Goal: Task Accomplishment & Management: Manage account settings

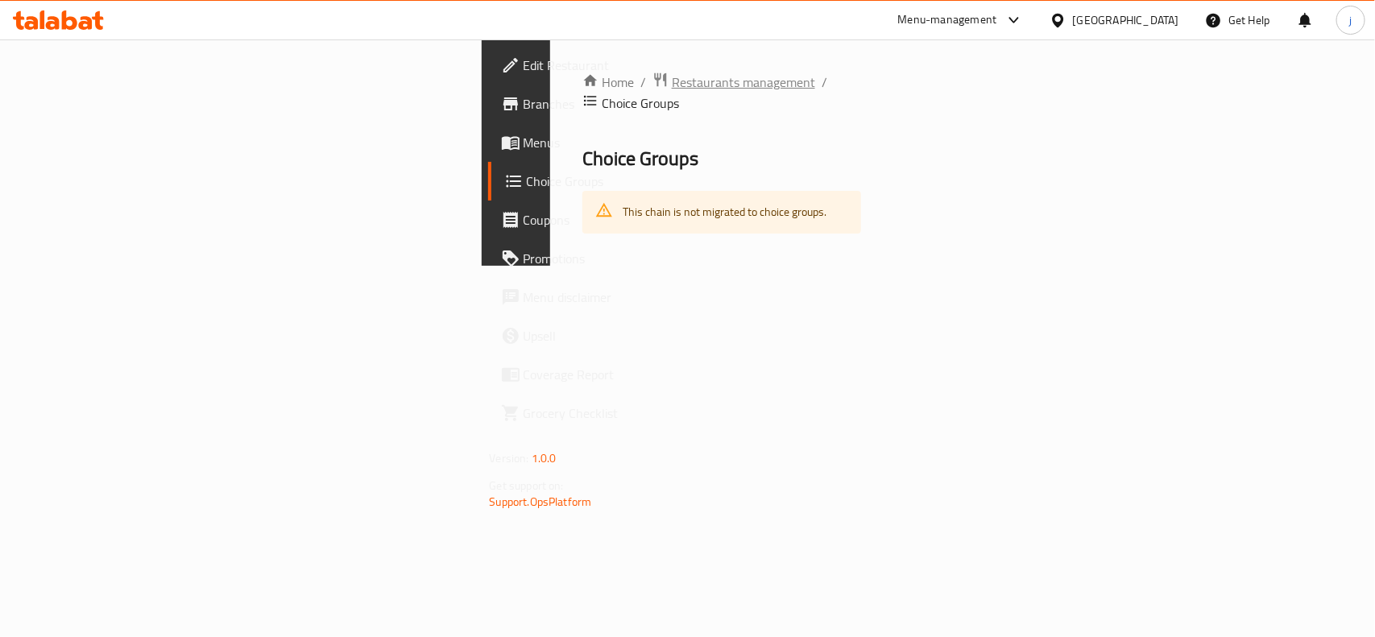
click at [672, 72] on span "Restaurants management" at bounding box center [743, 81] width 143 height 19
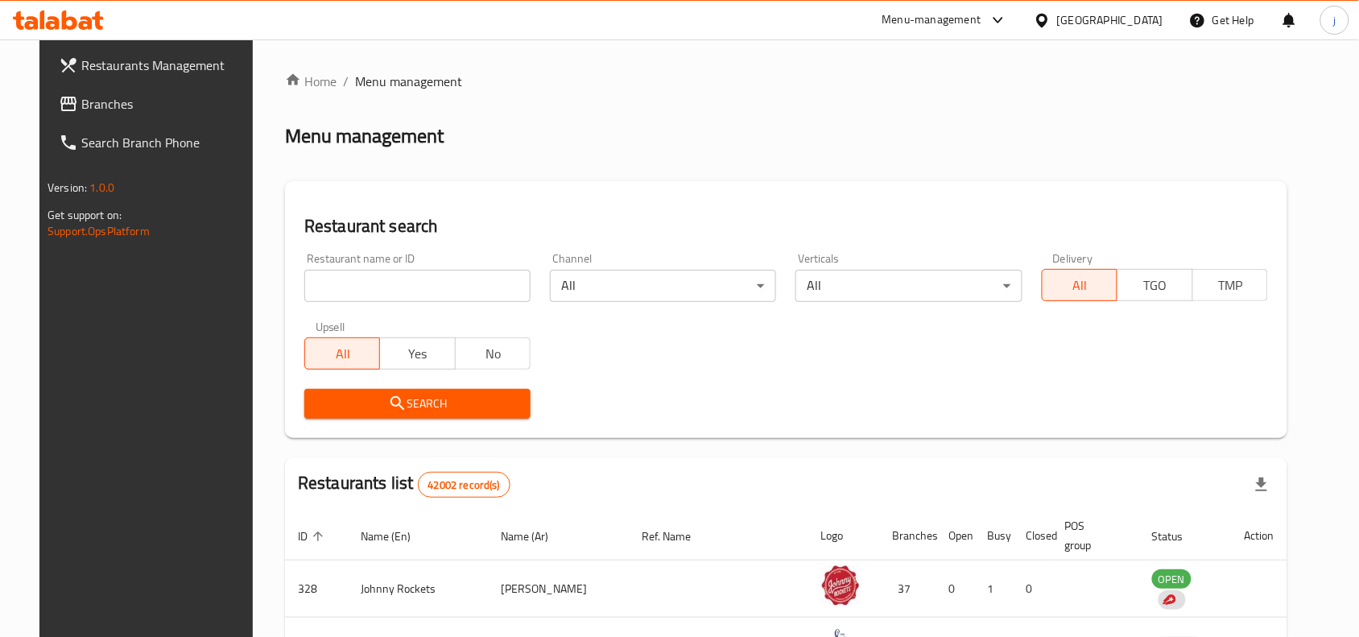
click at [153, 114] on link "Branches" at bounding box center [156, 104] width 221 height 39
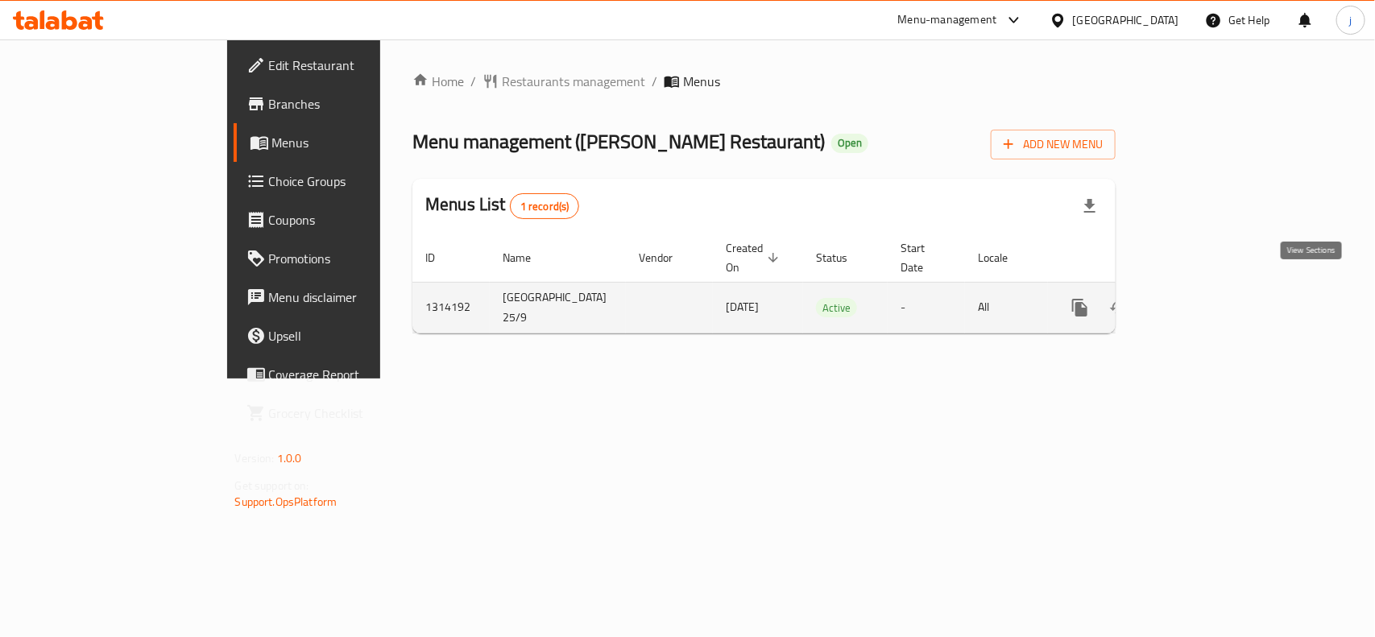
click at [1215, 290] on link "enhanced table" at bounding box center [1196, 307] width 39 height 39
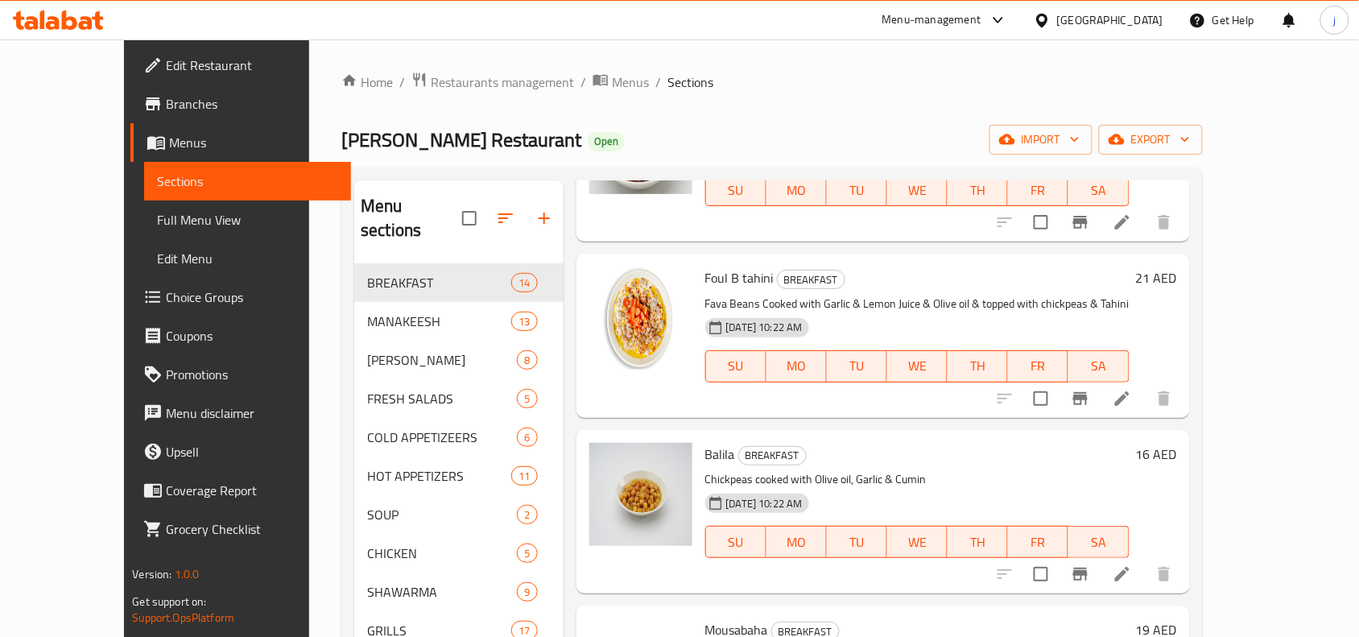
scroll to position [939, 0]
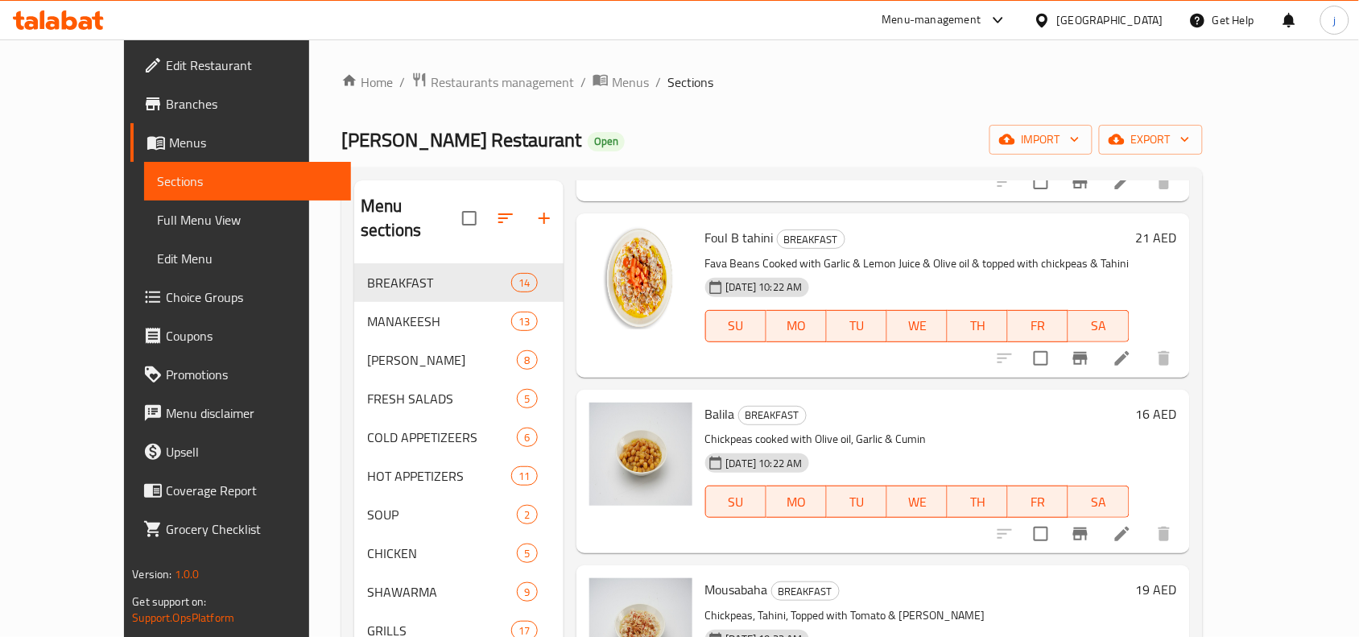
click at [166, 288] on span "Choice Groups" at bounding box center [252, 297] width 172 height 19
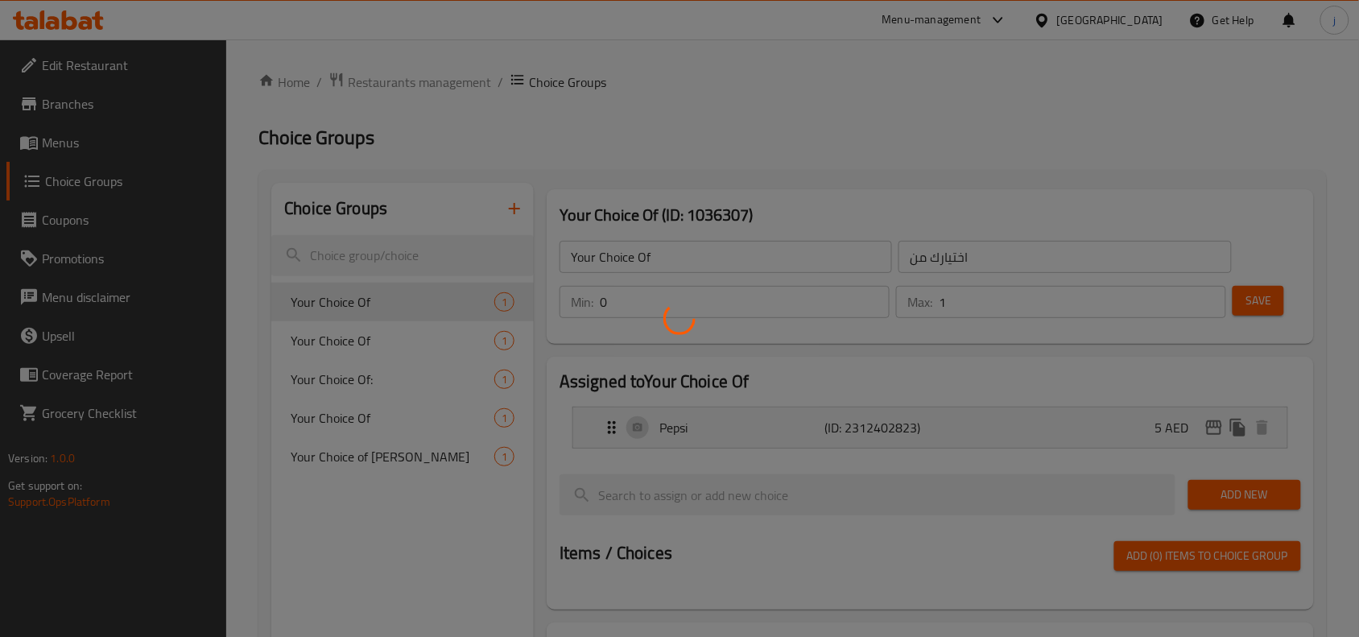
scroll to position [228, 0]
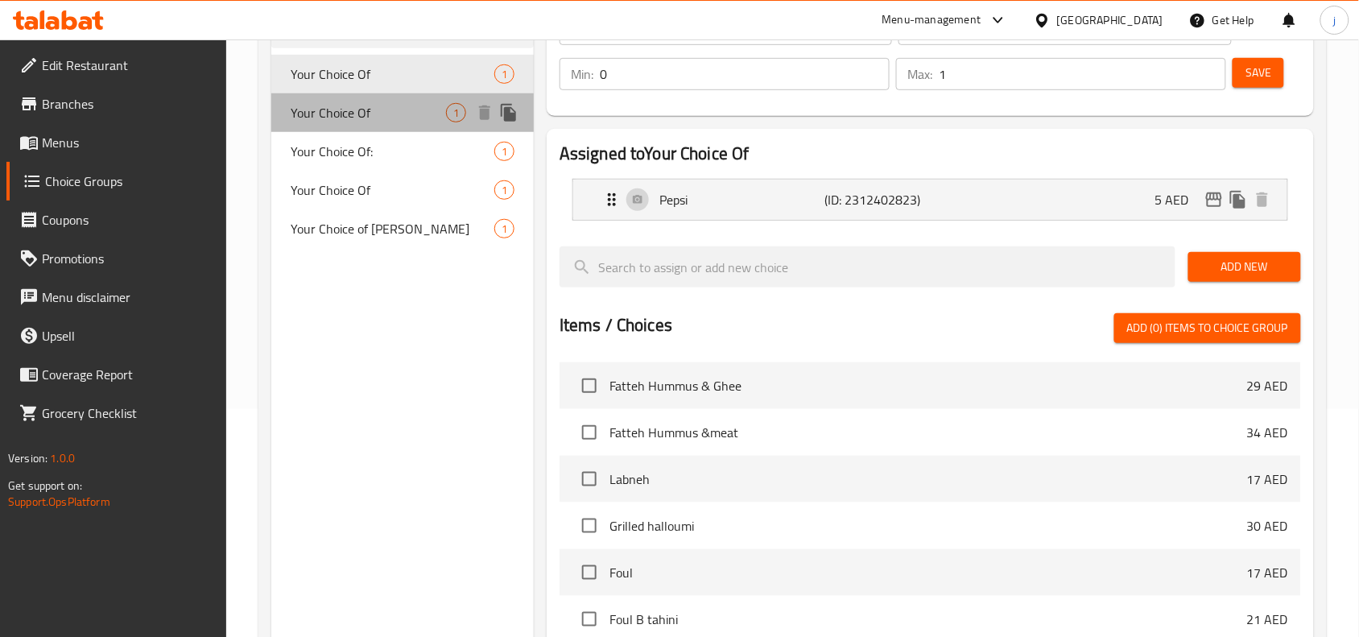
click at [380, 105] on span "Your Choice Of" at bounding box center [368, 112] width 155 height 19
type input "إختيارك من"
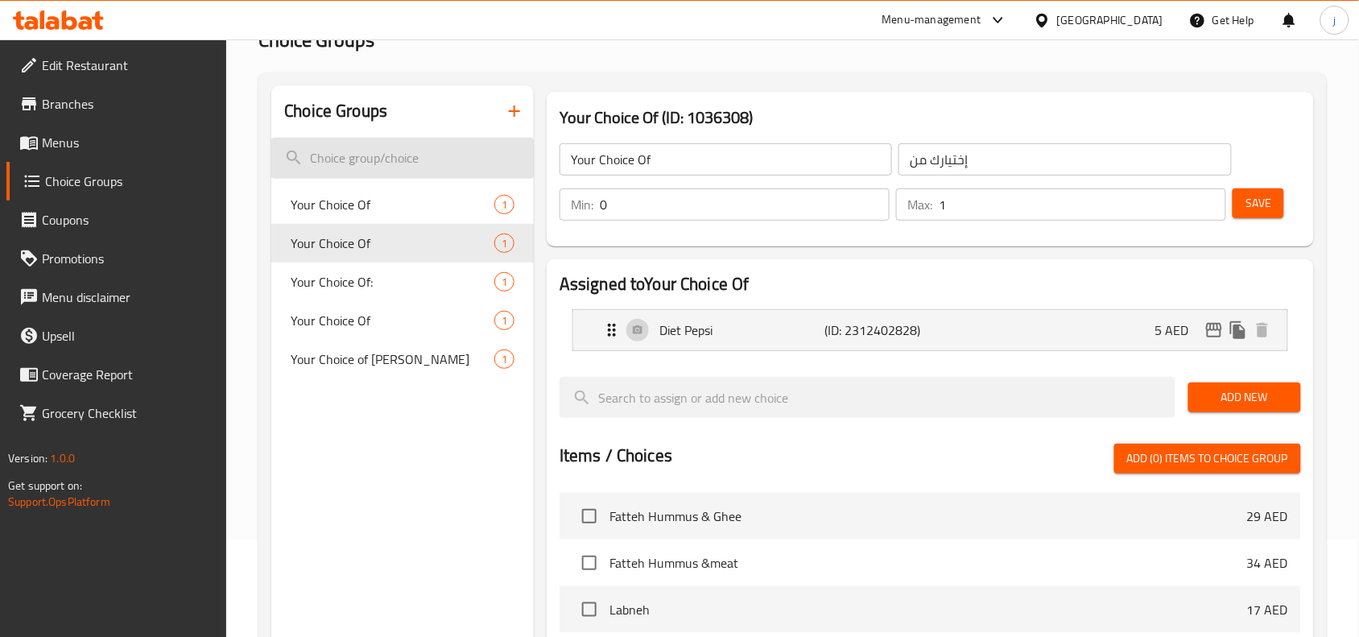
scroll to position [134, 0]
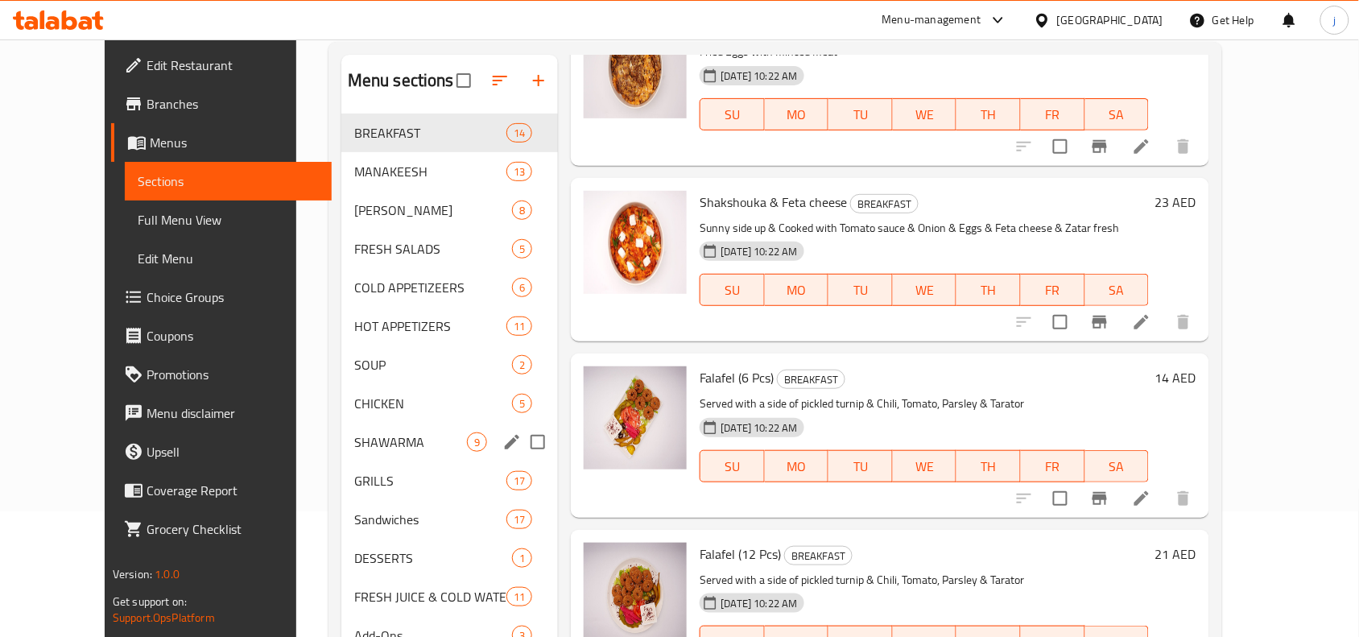
scroll to position [226, 0]
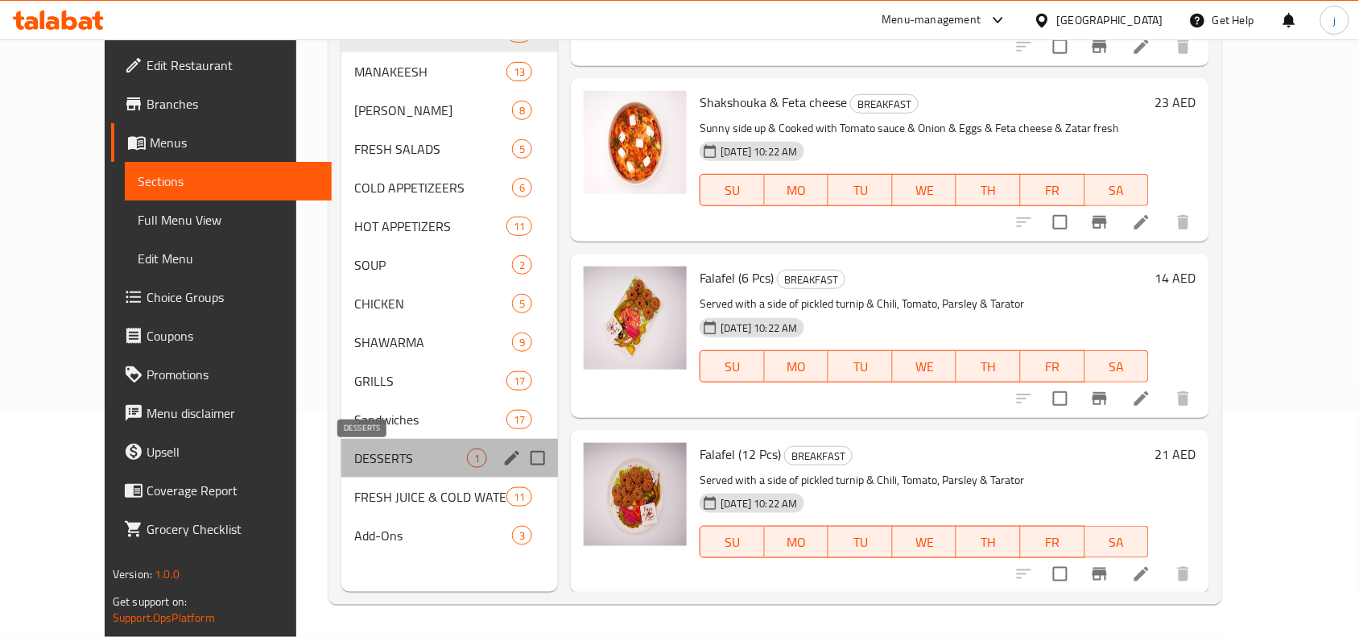
click at [354, 459] on span "DESSERTS" at bounding box center [410, 458] width 113 height 19
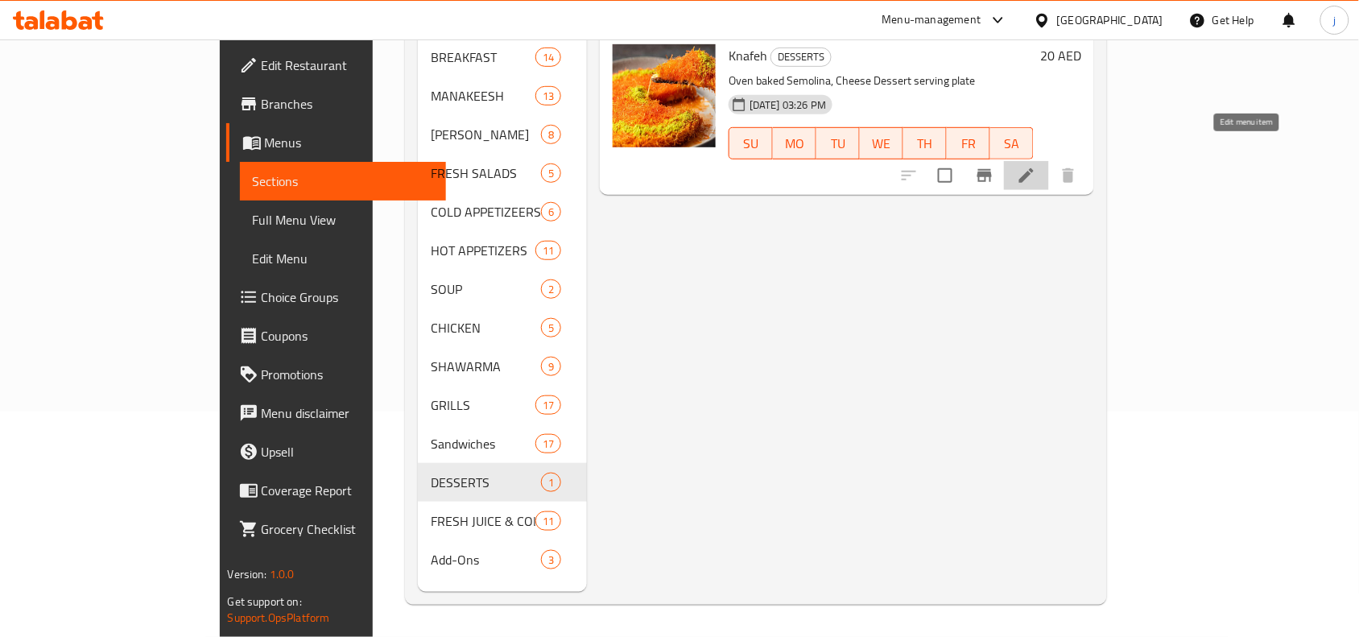
click at [1037, 166] on icon at bounding box center [1026, 175] width 19 height 19
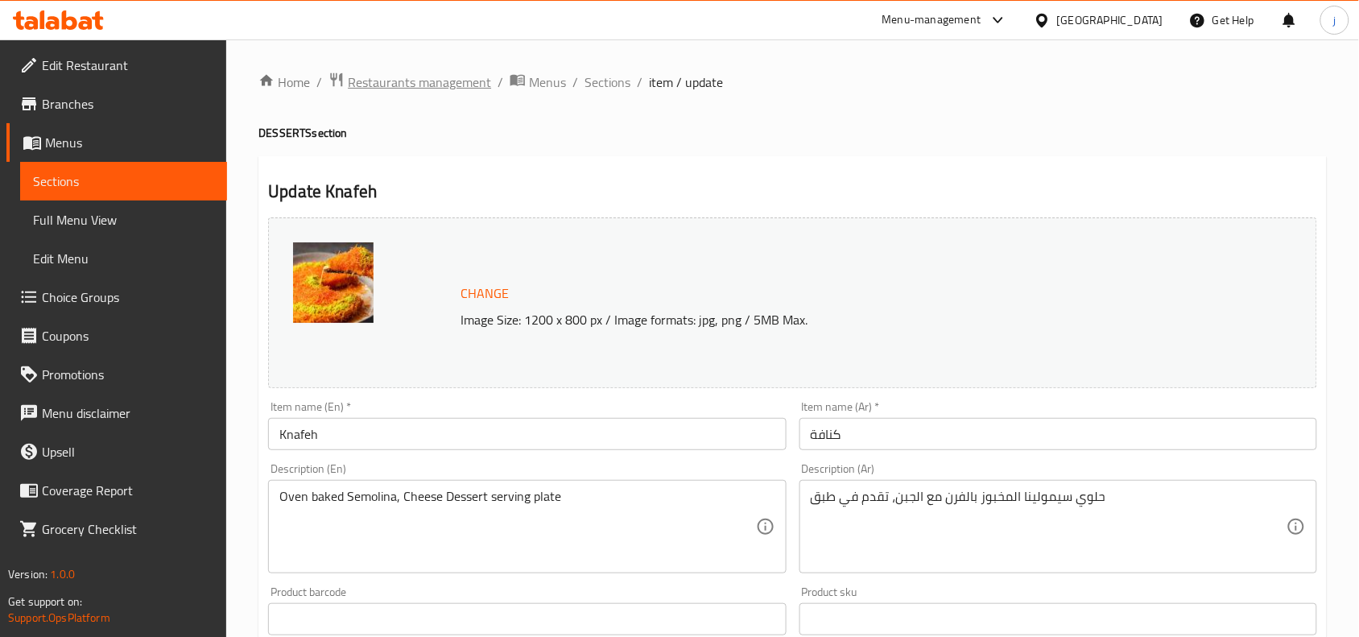
click at [443, 85] on span "Restaurants management" at bounding box center [419, 81] width 143 height 19
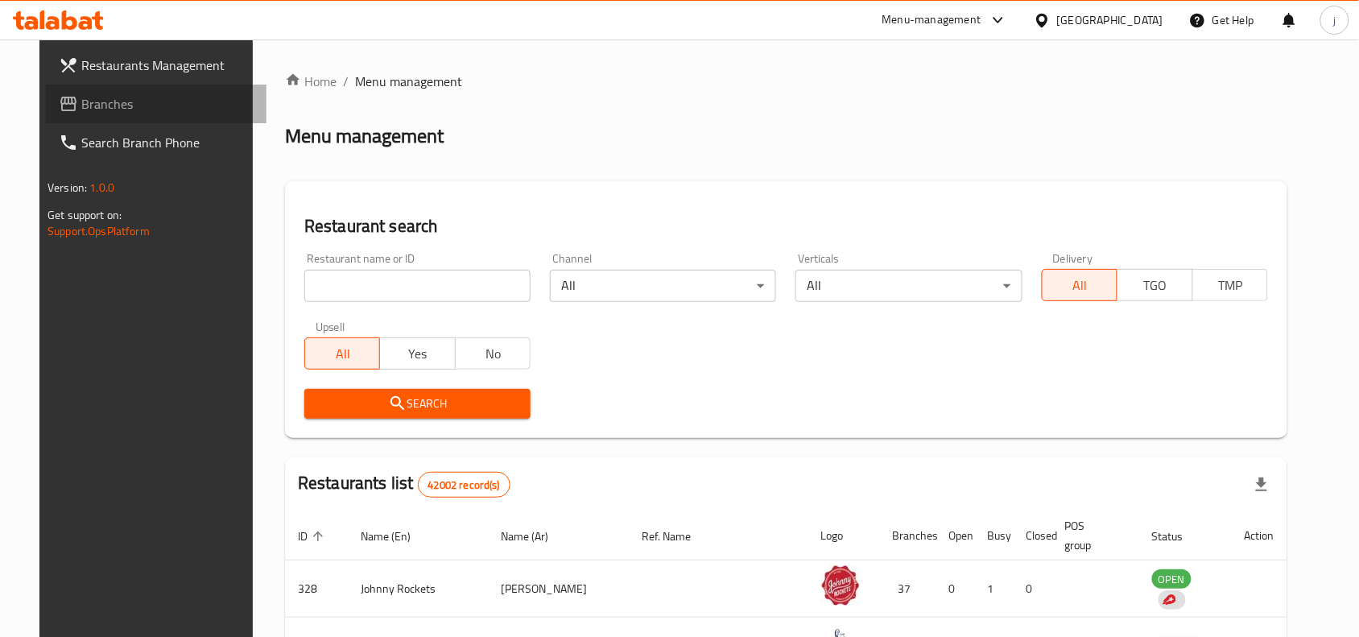
click at [89, 97] on span "Branches" at bounding box center [167, 103] width 172 height 19
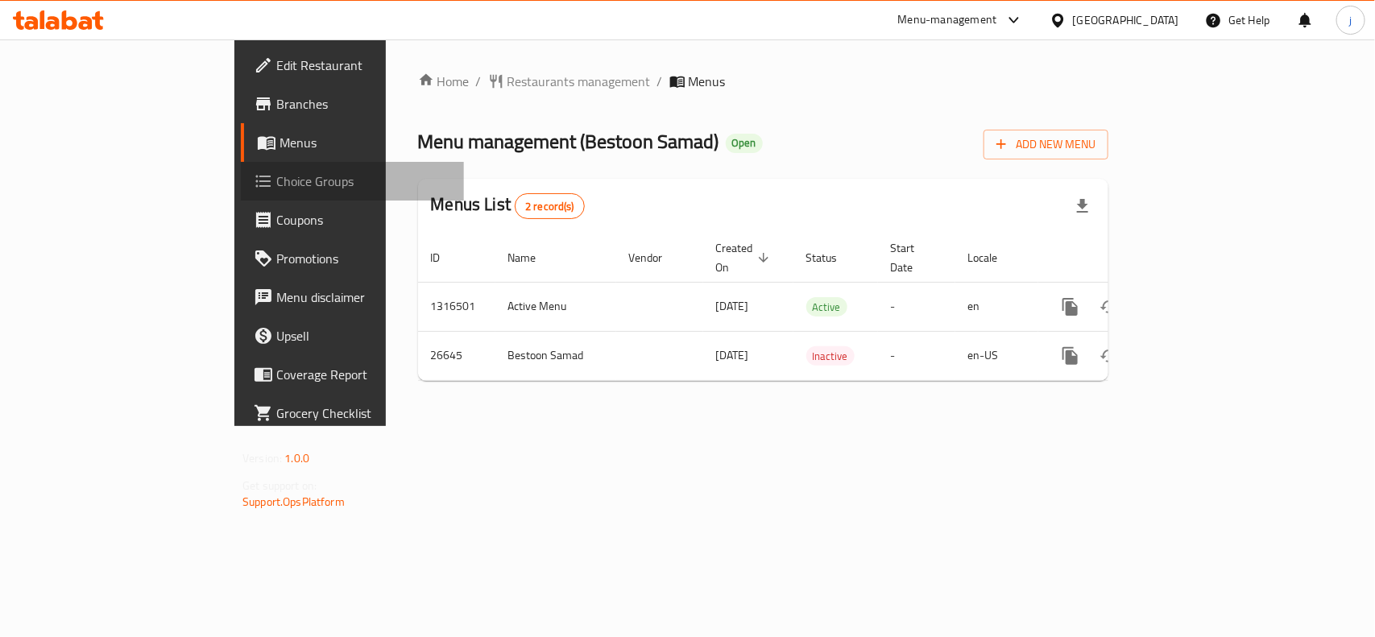
click at [241, 192] on link "Choice Groups" at bounding box center [352, 181] width 223 height 39
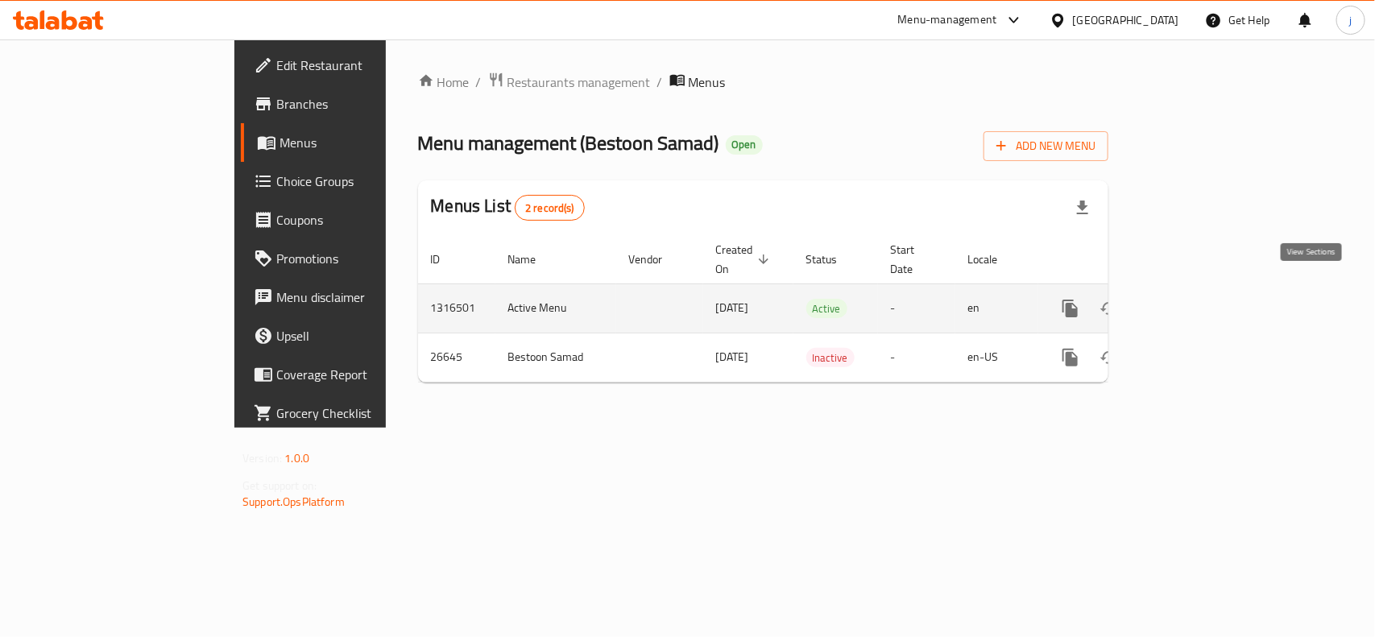
click at [1194, 301] on icon "enhanced table" at bounding box center [1186, 308] width 14 height 14
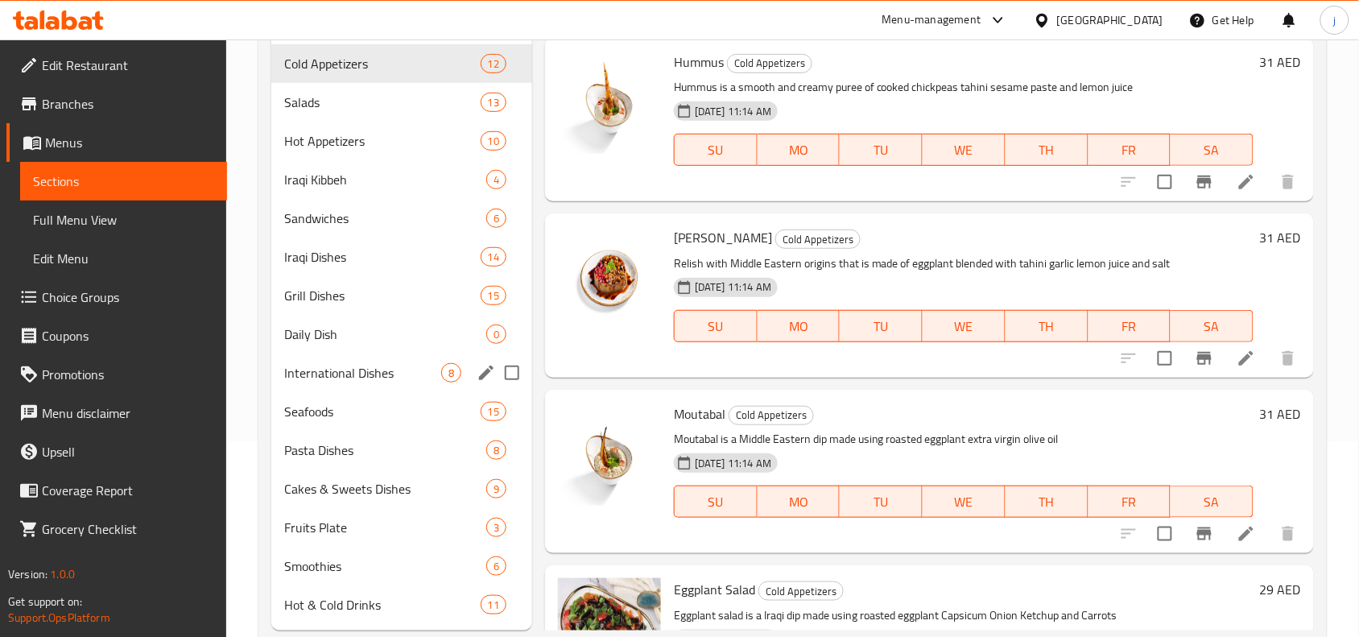
scroll to position [234, 0]
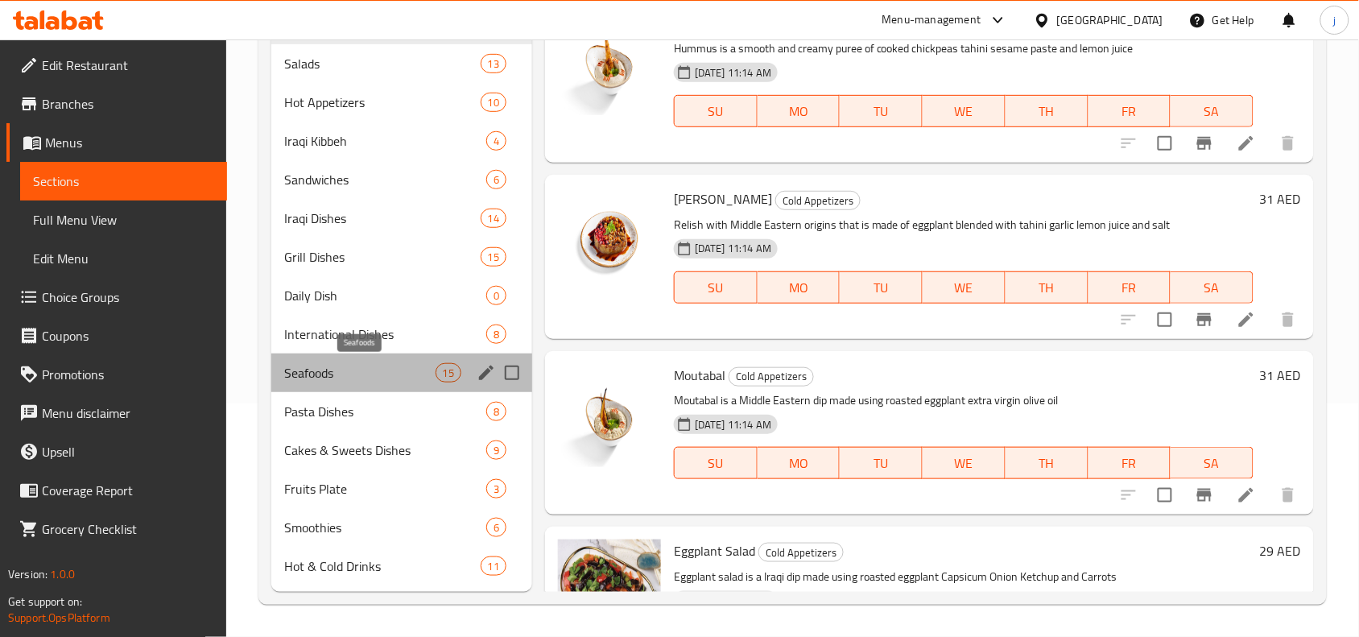
click at [379, 372] on span "Seafoods" at bounding box center [359, 372] width 151 height 19
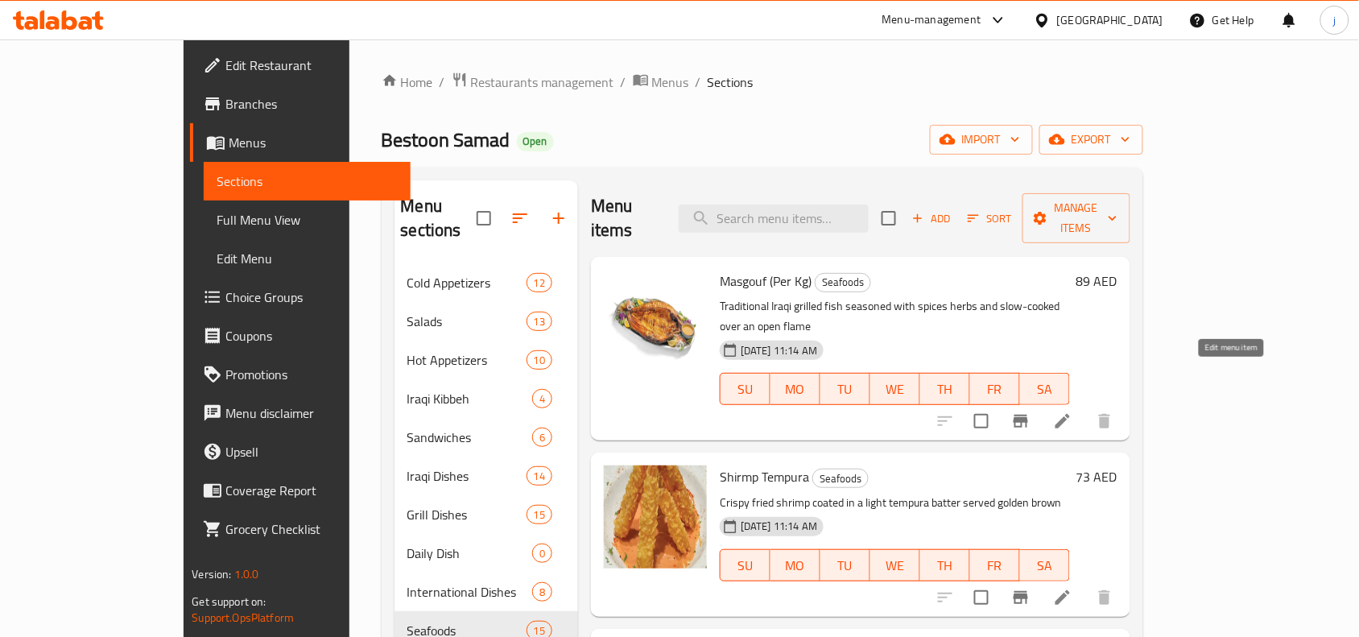
click at [1070, 414] on icon at bounding box center [1063, 421] width 14 height 14
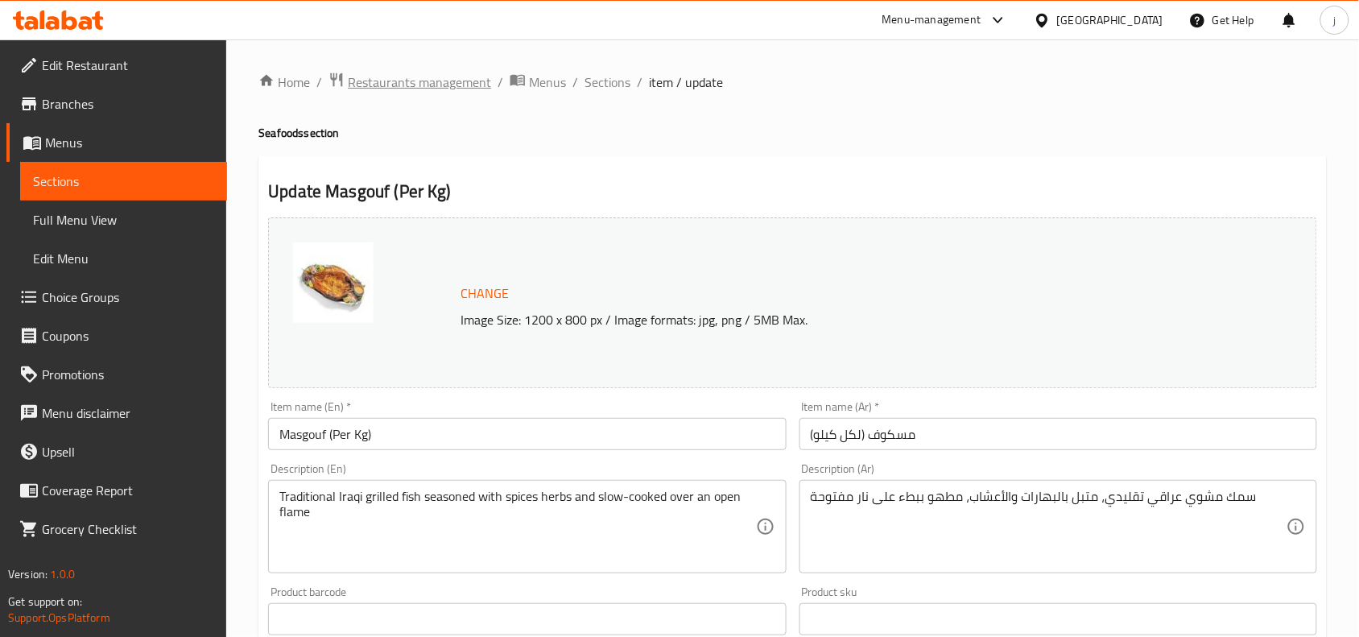
click at [395, 82] on span "Restaurants management" at bounding box center [419, 81] width 143 height 19
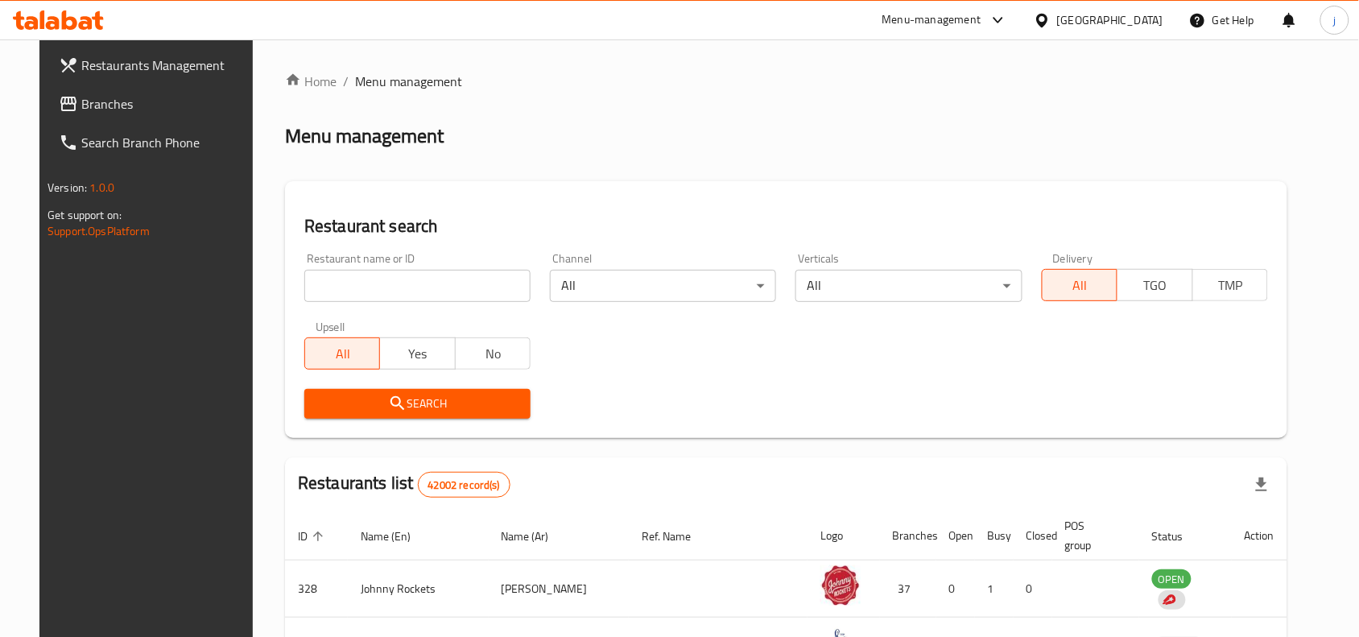
click at [81, 94] on span "Branches" at bounding box center [167, 103] width 172 height 19
